Goal: Feedback & Contribution: Leave review/rating

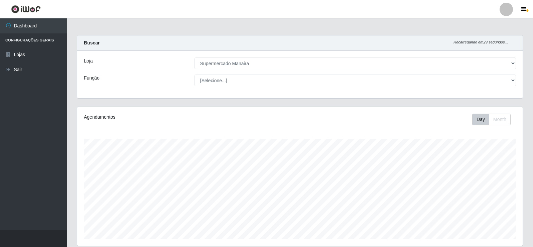
select select "443"
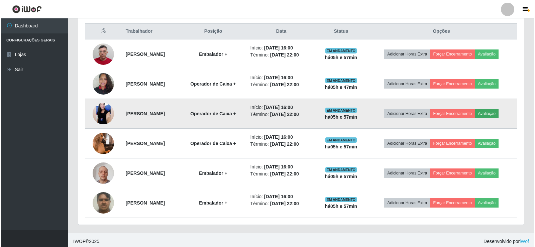
scroll to position [256, 0]
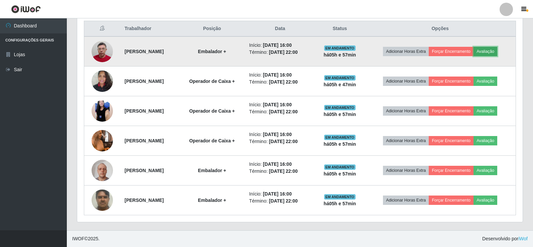
click at [497, 53] on button "Avaliação" at bounding box center [486, 51] width 24 height 9
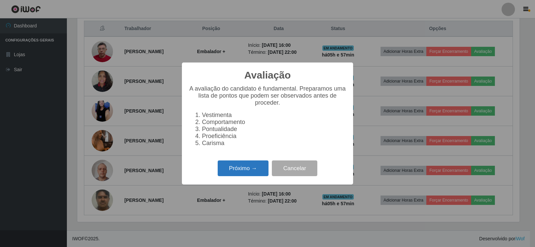
click at [258, 176] on button "Próximo →" at bounding box center [243, 168] width 51 height 16
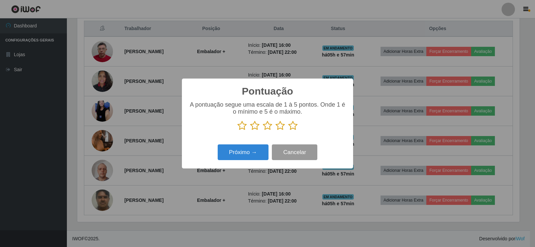
scroll to position [334090, 333786]
click at [291, 128] on icon at bounding box center [292, 126] width 9 height 10
click at [288, 131] on input "radio" at bounding box center [288, 131] width 0 height 0
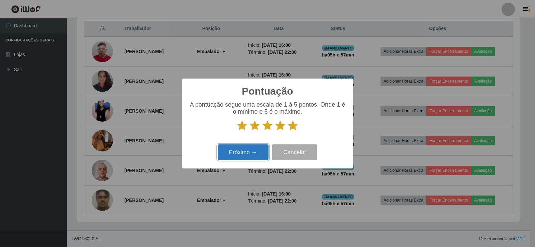
click at [253, 151] on button "Próximo →" at bounding box center [243, 152] width 51 height 16
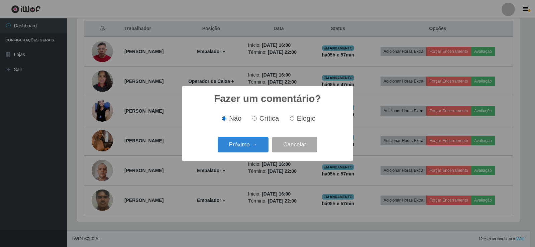
click at [290, 120] on input "Elogio" at bounding box center [292, 118] width 4 height 4
radio input "true"
click at [243, 147] on button "Próximo →" at bounding box center [243, 145] width 51 height 16
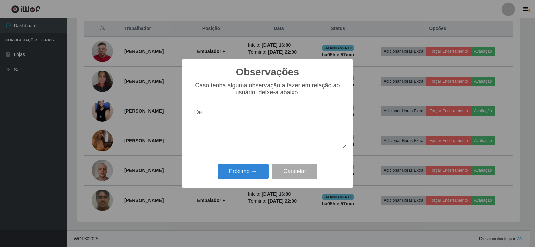
type textarea "D"
drag, startPoint x: 195, startPoint y: 117, endPoint x: 301, endPoint y: 129, distance: 107.3
click at [301, 129] on textarea "Fez um excelente trabalho, atendendo a todos com muita cortesia e atenção!" at bounding box center [268, 126] width 158 height 46
click at [295, 127] on textarea "Fez um excelente trabalho, atendendo a todos com muita cortesia e atenção!" at bounding box center [268, 126] width 158 height 46
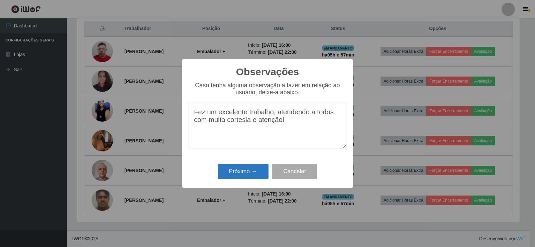
type textarea "Fez um excelente trabalho, atendendo a todos com muita cortesia e atenção!"
click at [254, 172] on button "Próximo →" at bounding box center [243, 172] width 51 height 16
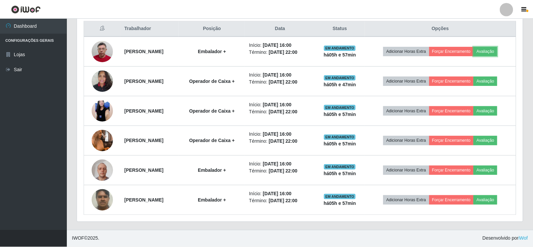
scroll to position [139, 446]
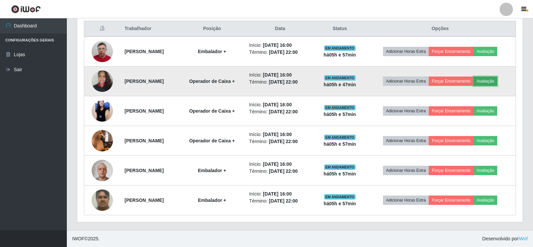
click at [497, 82] on button "Avaliação" at bounding box center [486, 81] width 24 height 9
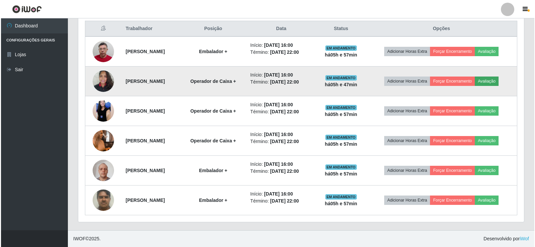
scroll to position [139, 442]
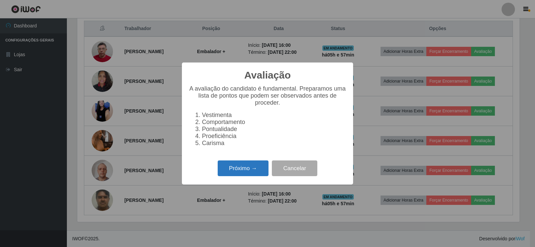
click at [247, 169] on button "Próximo →" at bounding box center [243, 168] width 51 height 16
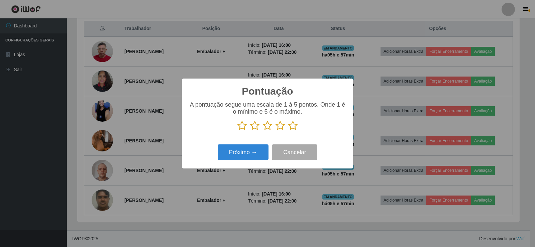
scroll to position [334090, 333786]
click at [292, 128] on icon at bounding box center [292, 126] width 9 height 10
click at [288, 131] on input "radio" at bounding box center [288, 131] width 0 height 0
click at [257, 154] on button "Próximo →" at bounding box center [243, 152] width 51 height 16
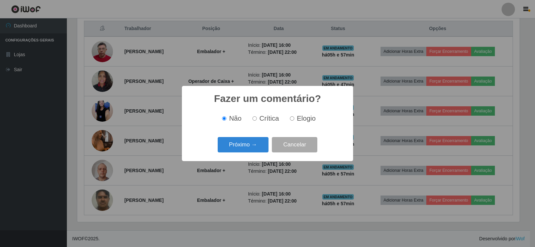
click at [291, 118] on input "Elogio" at bounding box center [292, 118] width 4 height 4
radio input "true"
click at [250, 145] on button "Próximo →" at bounding box center [243, 145] width 51 height 16
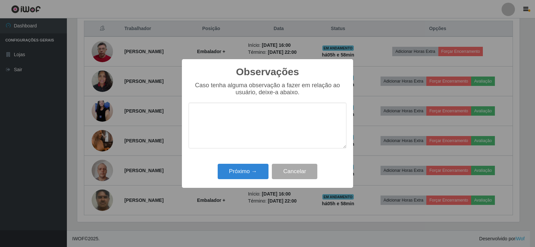
click at [391, 242] on div "Observações × Caso tenha alguma observação a fazer em relação ao usuário, deixe…" at bounding box center [267, 123] width 535 height 247
click at [221, 116] on textarea at bounding box center [268, 126] width 158 height 46
paste textarea "Fez um excelente trabalho, atendendo a todos com muita cortesia e atenção!"
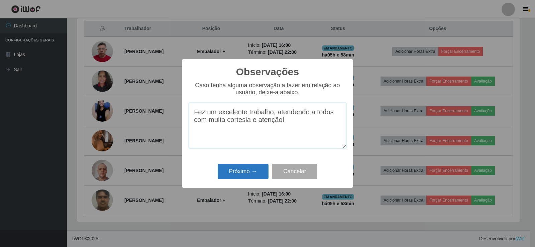
type textarea "Fez um excelente trabalho, atendendo a todos com muita cortesia e atenção!"
click at [234, 173] on button "Próximo →" at bounding box center [243, 172] width 51 height 16
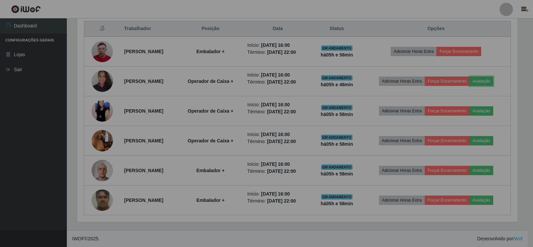
scroll to position [139, 446]
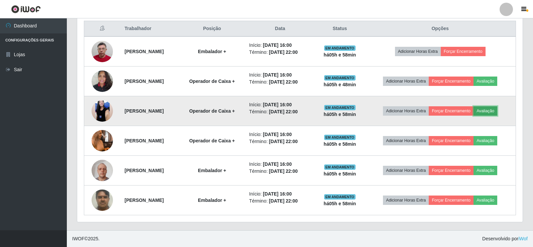
click at [490, 110] on button "Avaliação" at bounding box center [486, 110] width 24 height 9
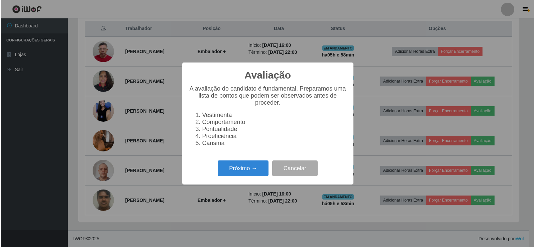
scroll to position [139, 442]
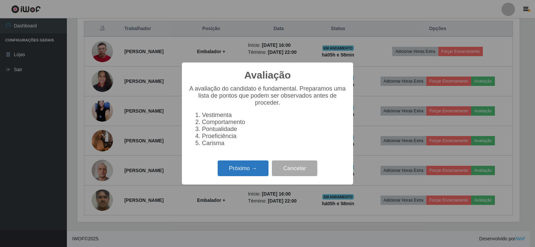
click at [238, 166] on button "Próximo →" at bounding box center [243, 168] width 51 height 16
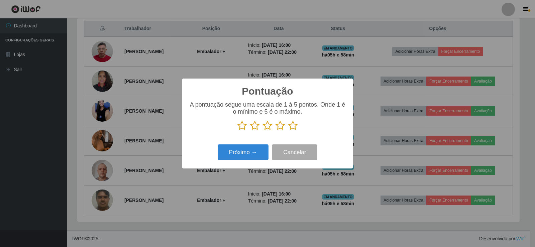
scroll to position [334090, 333786]
click at [290, 129] on icon at bounding box center [292, 126] width 9 height 10
click at [288, 131] on input "radio" at bounding box center [288, 131] width 0 height 0
click at [246, 153] on button "Próximo →" at bounding box center [243, 152] width 51 height 16
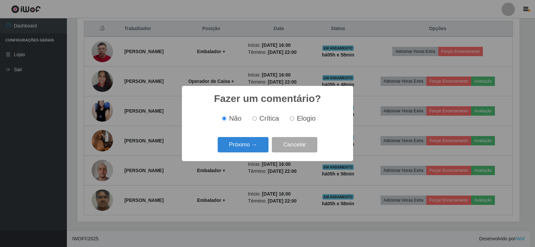
drag, startPoint x: 292, startPoint y: 119, endPoint x: 244, endPoint y: 144, distance: 53.8
click at [291, 119] on input "Elogio" at bounding box center [292, 118] width 4 height 4
radio input "true"
click at [244, 144] on button "Próximo →" at bounding box center [243, 145] width 51 height 16
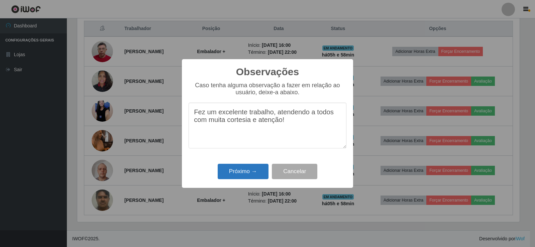
type textarea "Fez um excelente trabalho, atendendo a todos com muita cortesia e atenção!"
click at [247, 171] on button "Próximo →" at bounding box center [243, 172] width 51 height 16
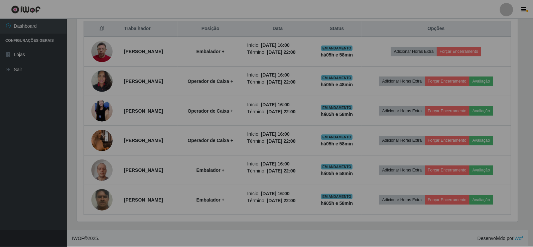
scroll to position [139, 446]
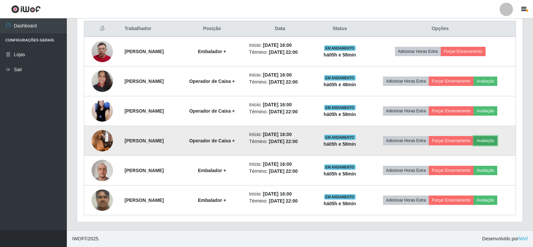
click at [493, 142] on button "Avaliação" at bounding box center [486, 140] width 24 height 9
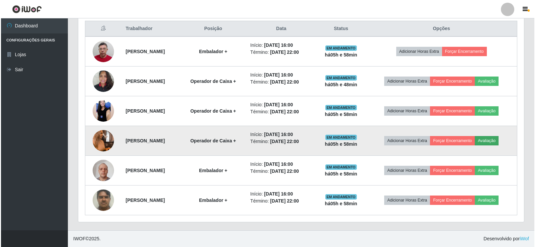
scroll to position [139, 442]
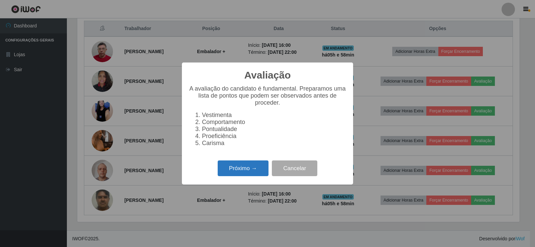
click at [240, 176] on button "Próximo →" at bounding box center [243, 168] width 51 height 16
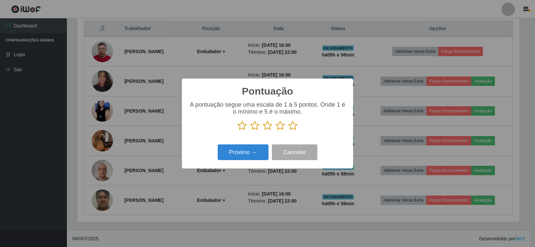
click at [291, 125] on icon at bounding box center [292, 126] width 9 height 10
click at [288, 131] on input "radio" at bounding box center [288, 131] width 0 height 0
click at [236, 151] on button "Próximo →" at bounding box center [243, 152] width 51 height 16
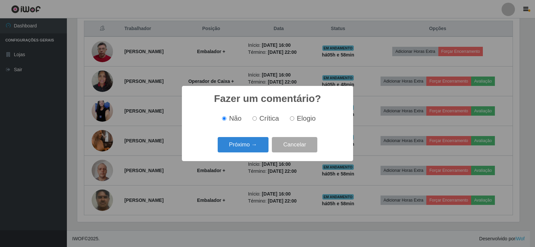
click at [290, 120] on input "Elogio" at bounding box center [292, 118] width 4 height 4
radio input "true"
click at [247, 149] on button "Próximo →" at bounding box center [243, 145] width 51 height 16
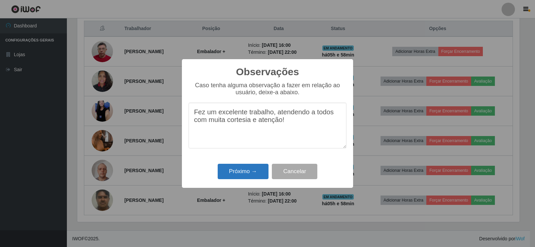
type textarea "Fez um excelente trabalho, atendendo a todos com muita cortesia e atenção!"
click at [260, 175] on button "Próximo →" at bounding box center [243, 172] width 51 height 16
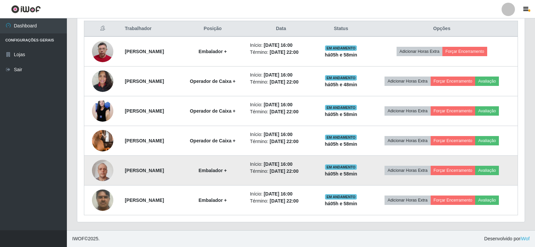
scroll to position [139, 446]
click at [489, 170] on button "Avaliação" at bounding box center [486, 170] width 24 height 9
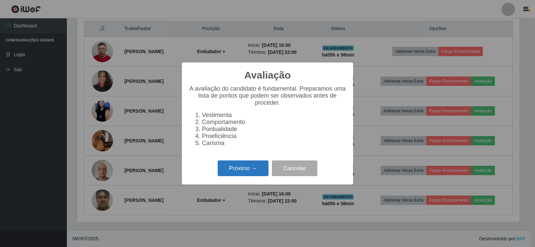
click at [254, 172] on button "Próximo →" at bounding box center [243, 168] width 51 height 16
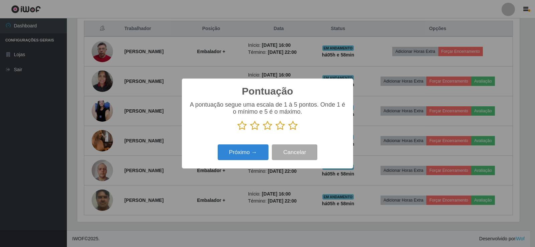
click at [294, 126] on icon at bounding box center [292, 126] width 9 height 10
click at [288, 131] on input "radio" at bounding box center [288, 131] width 0 height 0
click at [254, 150] on button "Próximo →" at bounding box center [243, 152] width 51 height 16
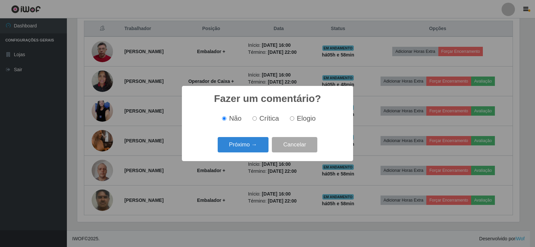
click at [291, 120] on input "Elogio" at bounding box center [292, 118] width 4 height 4
radio input "true"
click at [245, 147] on button "Próximo →" at bounding box center [243, 145] width 51 height 16
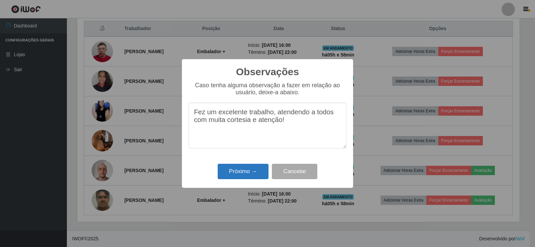
type textarea "Fez um excelente trabalho, atendendo a todos com muita cortesia e atenção!"
click at [248, 170] on button "Próximo →" at bounding box center [243, 172] width 51 height 16
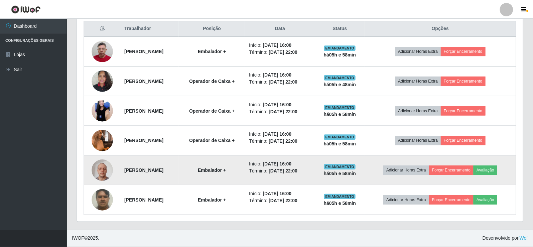
scroll to position [139, 446]
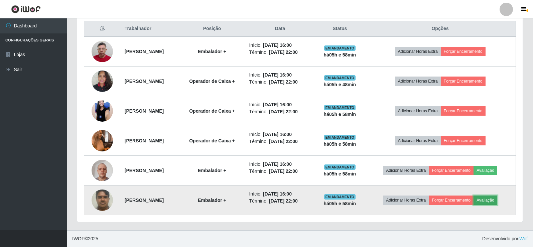
click at [488, 200] on button "Avaliação" at bounding box center [486, 200] width 24 height 9
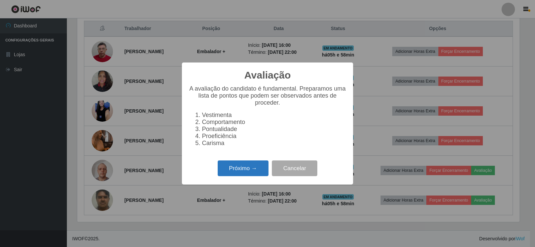
click at [255, 171] on button "Próximo →" at bounding box center [243, 168] width 51 height 16
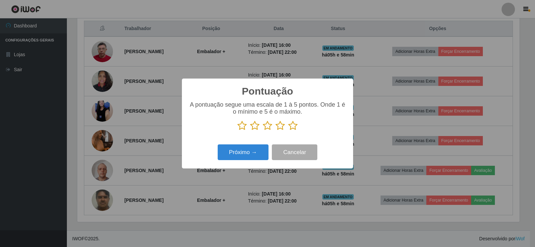
click at [293, 127] on icon at bounding box center [292, 126] width 9 height 10
click at [288, 131] on input "radio" at bounding box center [288, 131] width 0 height 0
click at [251, 151] on button "Próximo →" at bounding box center [243, 152] width 51 height 16
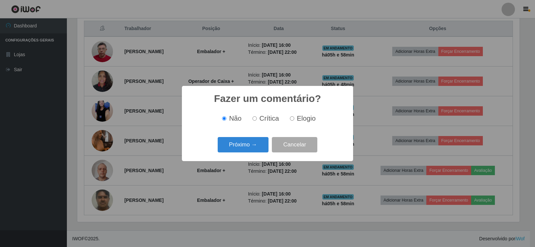
drag, startPoint x: 293, startPoint y: 119, endPoint x: 290, endPoint y: 122, distance: 4.1
click at [291, 120] on input "Elogio" at bounding box center [292, 118] width 4 height 4
radio input "true"
click at [262, 142] on button "Próximo →" at bounding box center [243, 145] width 51 height 16
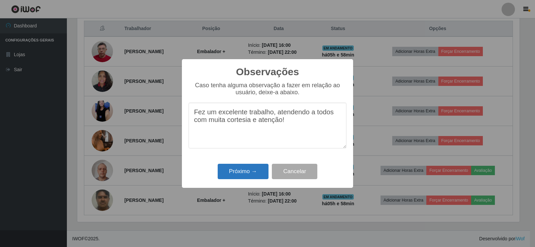
type textarea "Fez um excelente trabalho, atendendo a todos com muita cortesia e atenção!"
click at [250, 168] on button "Próximo →" at bounding box center [243, 172] width 51 height 16
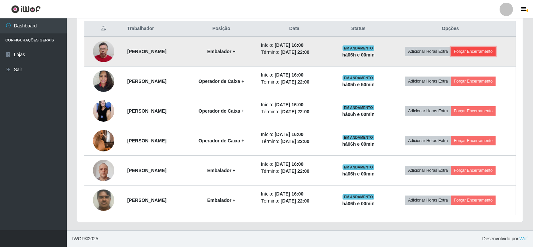
click at [485, 49] on button "Forçar Encerramento" at bounding box center [473, 51] width 45 height 9
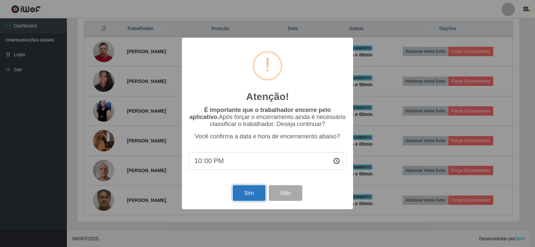
click at [255, 197] on button "Sim" at bounding box center [249, 193] width 32 height 16
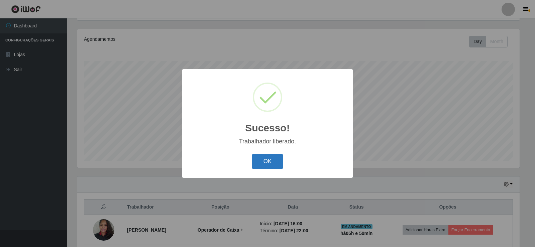
click at [272, 164] on button "OK" at bounding box center [267, 162] width 31 height 16
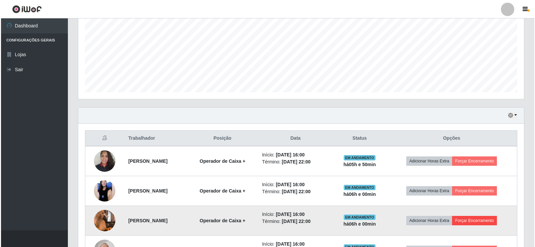
scroll to position [178, 0]
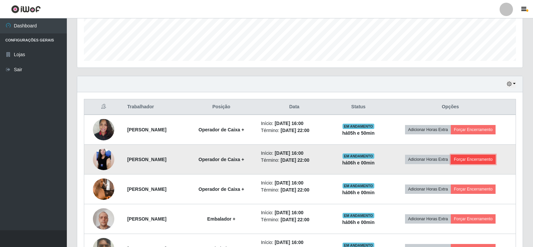
click at [476, 161] on button "Forçar Encerramento" at bounding box center [473, 159] width 45 height 9
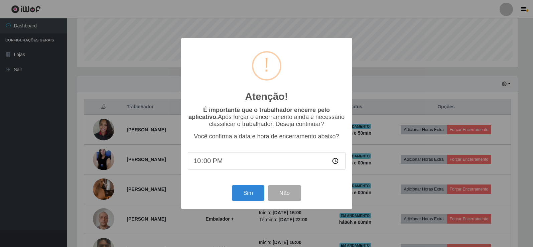
scroll to position [139, 442]
click at [258, 199] on button "Sim" at bounding box center [249, 193] width 32 height 16
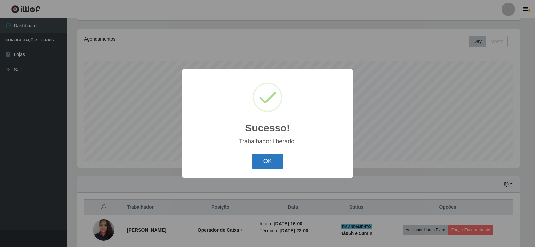
click at [272, 164] on button "OK" at bounding box center [267, 162] width 31 height 16
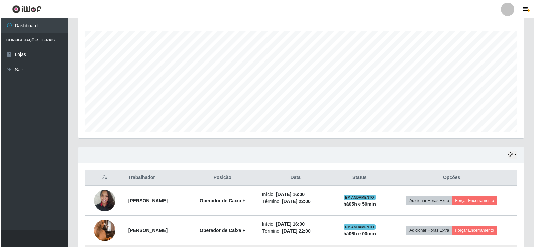
scroll to position [178, 0]
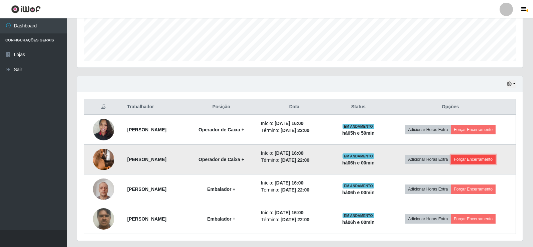
click at [481, 164] on button "Forçar Encerramento" at bounding box center [473, 159] width 45 height 9
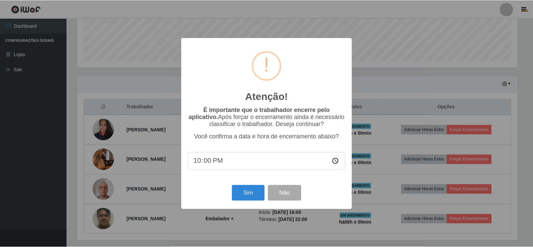
scroll to position [139, 442]
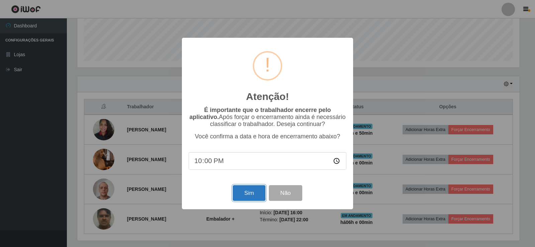
click at [255, 193] on button "Sim" at bounding box center [249, 193] width 32 height 16
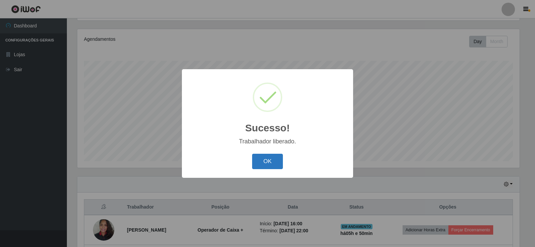
drag, startPoint x: 268, startPoint y: 161, endPoint x: 278, endPoint y: 161, distance: 9.7
click at [269, 161] on button "OK" at bounding box center [267, 162] width 31 height 16
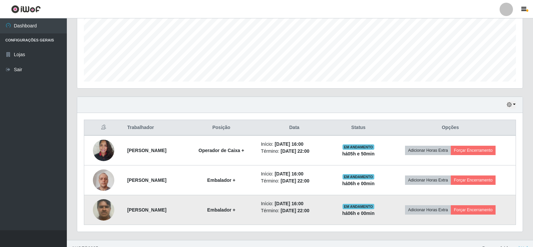
scroll to position [167, 0]
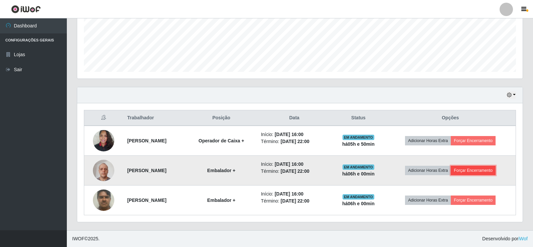
click at [481, 169] on button "Forçar Encerramento" at bounding box center [473, 170] width 45 height 9
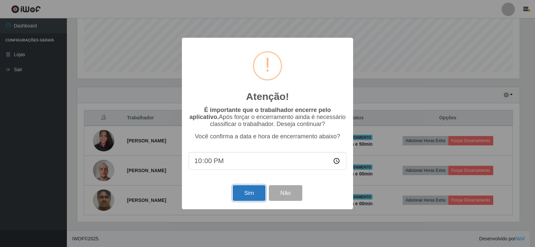
click at [249, 193] on button "Sim" at bounding box center [249, 193] width 32 height 16
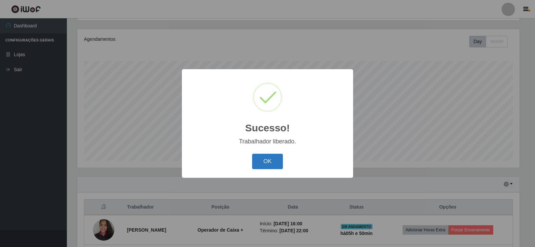
click at [270, 163] on button "OK" at bounding box center [267, 162] width 31 height 16
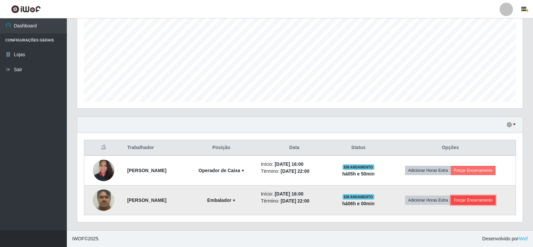
click at [479, 202] on button "Forçar Encerramento" at bounding box center [473, 200] width 45 height 9
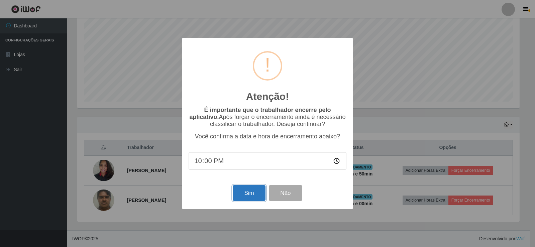
click at [244, 190] on button "Sim" at bounding box center [249, 193] width 32 height 16
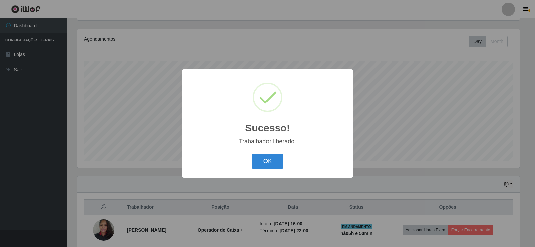
drag, startPoint x: 268, startPoint y: 159, endPoint x: 298, endPoint y: 165, distance: 31.3
click at [268, 160] on button "OK" at bounding box center [267, 162] width 31 height 16
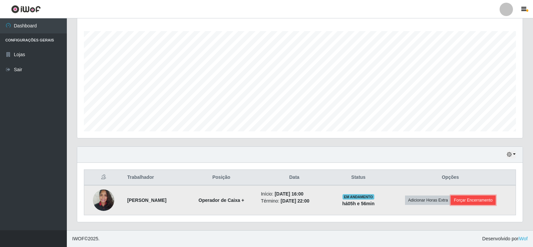
click at [485, 199] on button "Forçar Encerramento" at bounding box center [473, 200] width 45 height 9
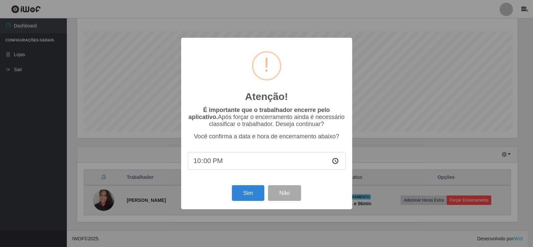
scroll to position [139, 442]
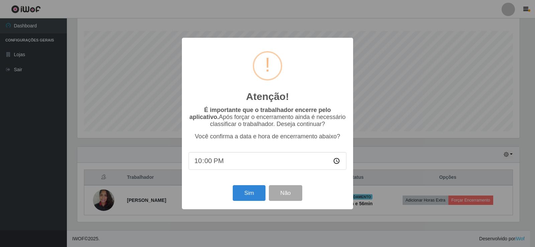
click at [222, 164] on input "22:00" at bounding box center [268, 161] width 158 height 18
click at [204, 163] on input "22:00" at bounding box center [268, 161] width 158 height 18
type input "22:06"
type input "22:07"
click at [246, 192] on button "Sim" at bounding box center [249, 193] width 32 height 16
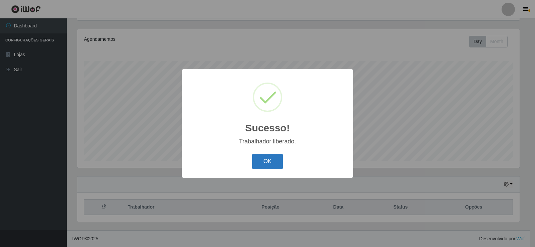
click at [269, 159] on button "OK" at bounding box center [267, 162] width 31 height 16
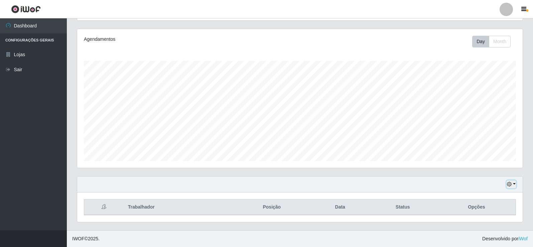
click at [515, 185] on button "button" at bounding box center [511, 184] width 9 height 8
click at [475, 129] on button "1 dia" at bounding box center [489, 131] width 53 height 14
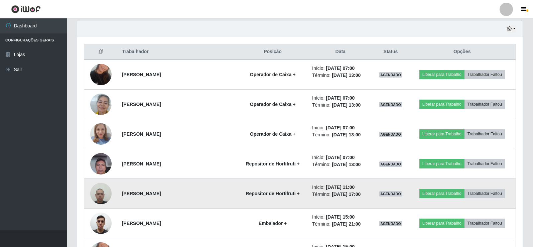
scroll to position [234, 0]
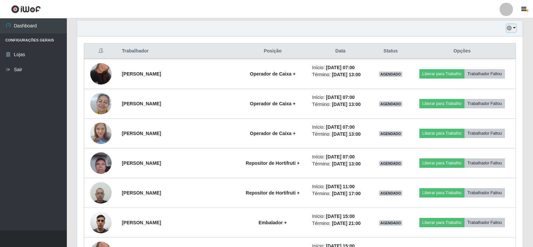
click at [513, 28] on button "button" at bounding box center [511, 28] width 9 height 8
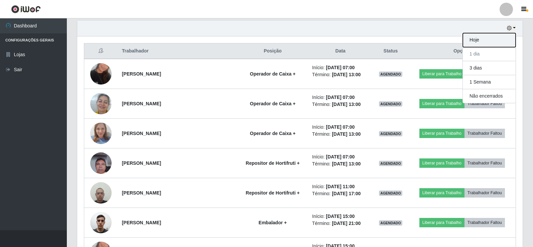
click at [500, 37] on button "Hoje" at bounding box center [489, 40] width 53 height 14
